Goal: Use online tool/utility

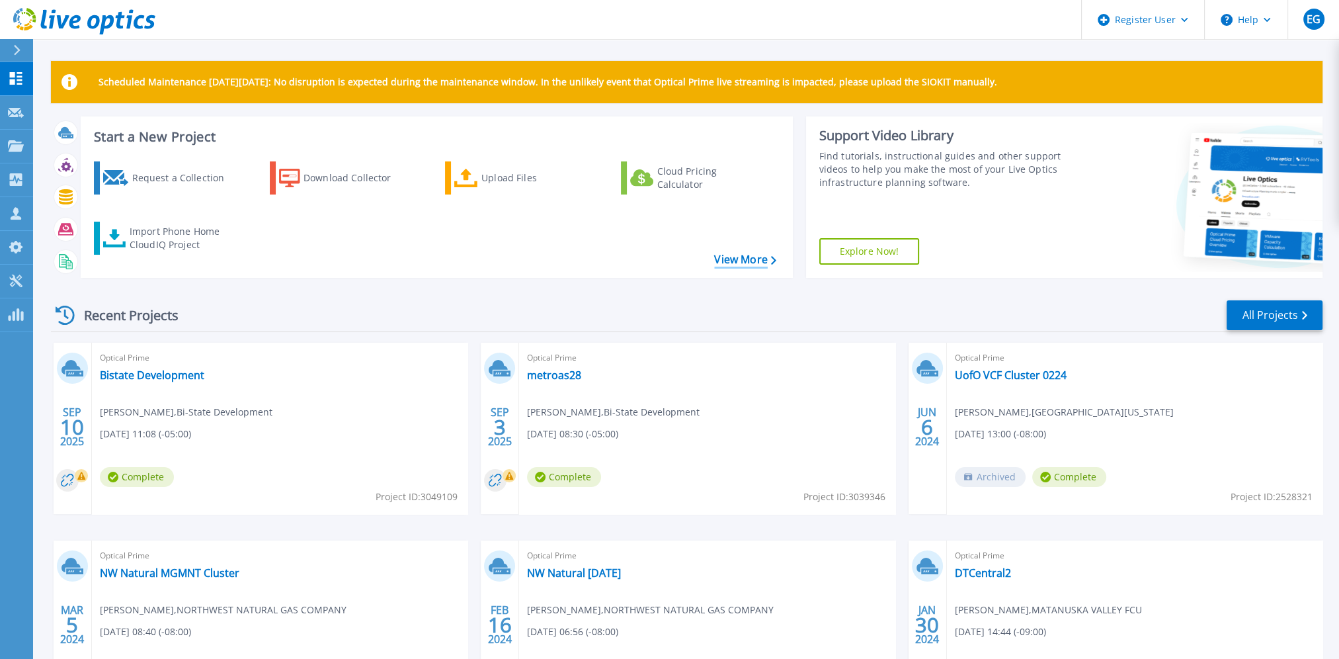
click at [729, 257] on link "View More" at bounding box center [744, 259] width 61 height 13
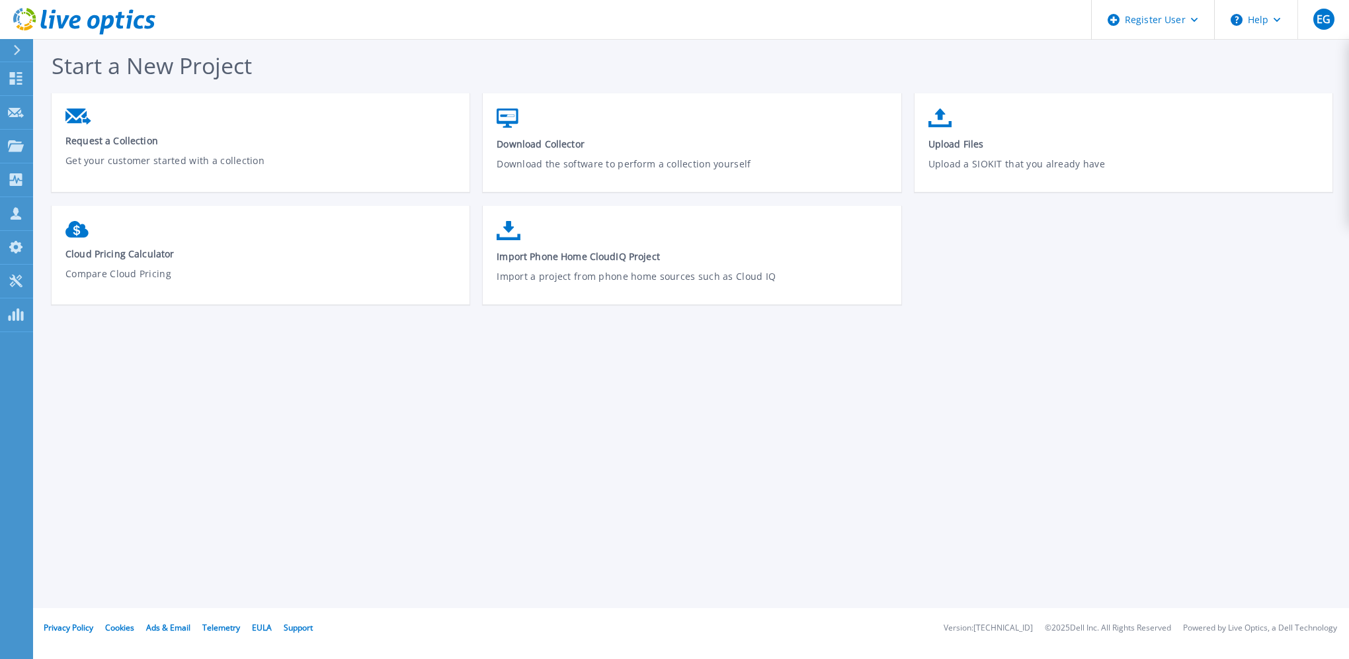
click at [14, 49] on icon at bounding box center [16, 50] width 7 height 11
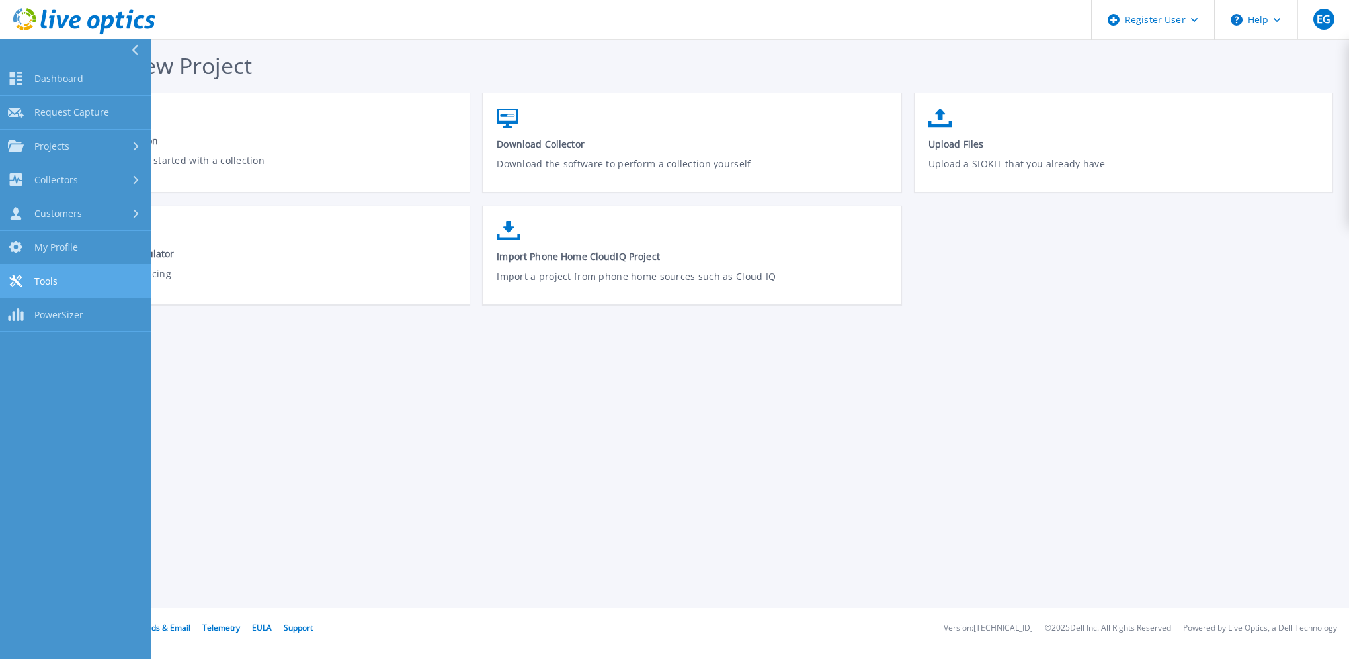
click at [103, 286] on link "Tools Tools" at bounding box center [75, 281] width 151 height 34
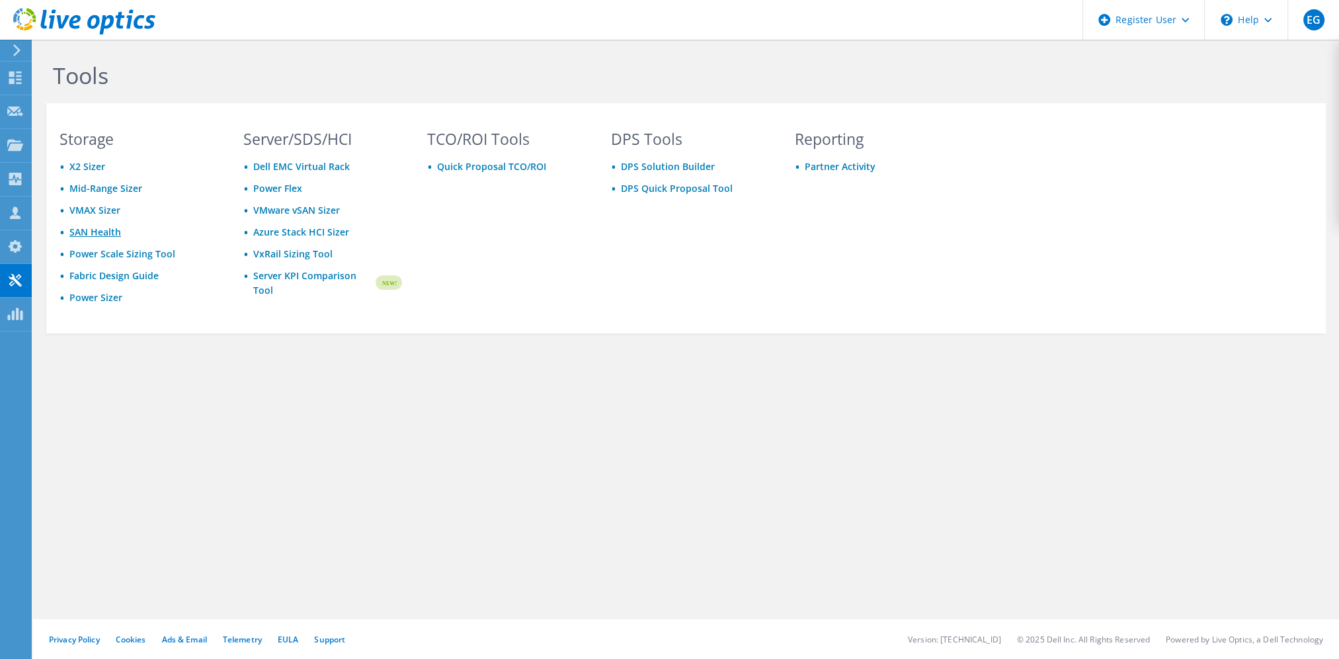
click at [100, 227] on link "SAN Health" at bounding box center [95, 231] width 52 height 13
click at [292, 278] on link "Server KPI Comparison Tool" at bounding box center [313, 282] width 120 height 29
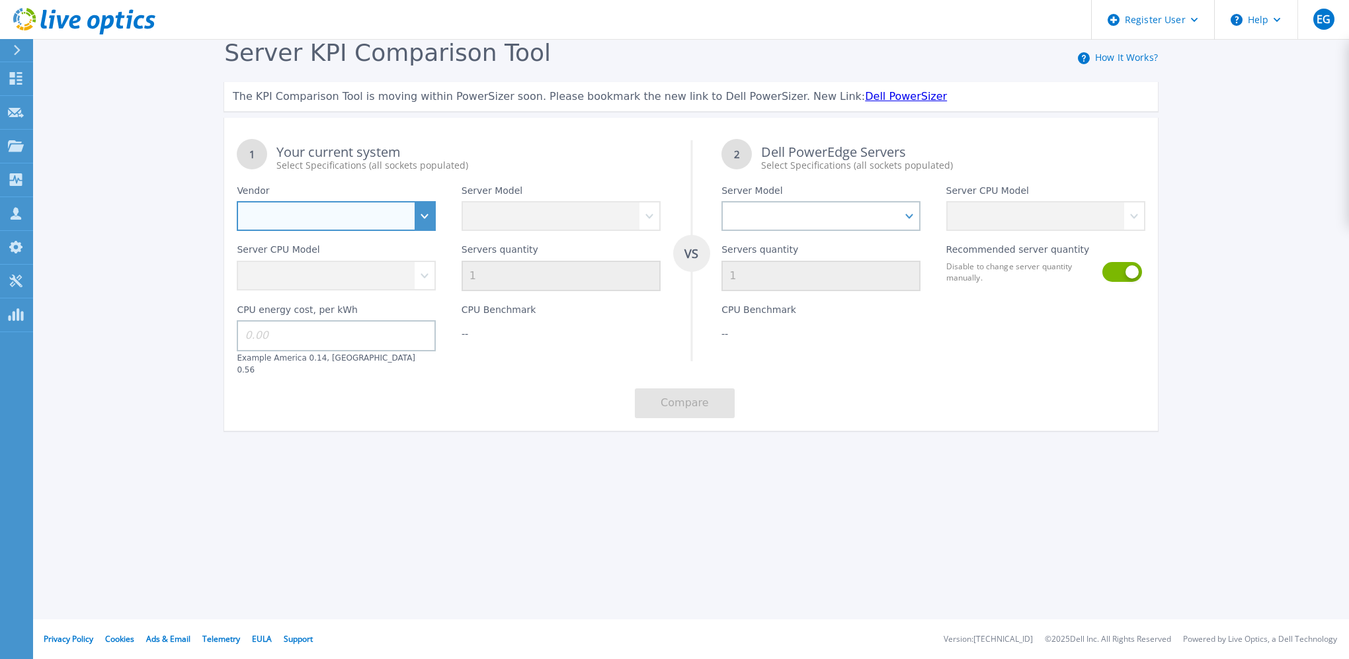
click at [361, 211] on select "Dell HPE Lenovo Supermicro" at bounding box center [336, 216] width 199 height 30
click at [190, 186] on div "Server KPI Comparison Tool How It Works? The KPI Comparison Tool is moving with…" at bounding box center [674, 247] width 1349 height 494
